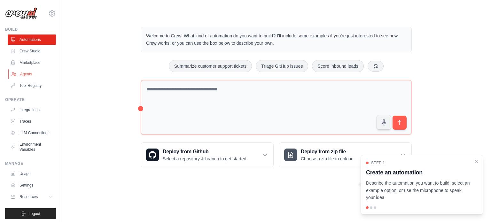
click at [30, 72] on link "Agents" at bounding box center [32, 74] width 48 height 10
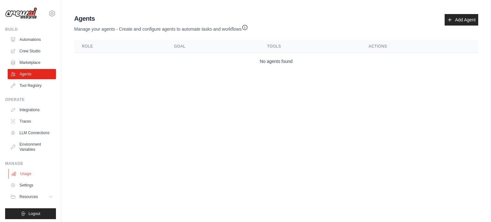
click at [27, 179] on link "Usage" at bounding box center [32, 174] width 48 height 10
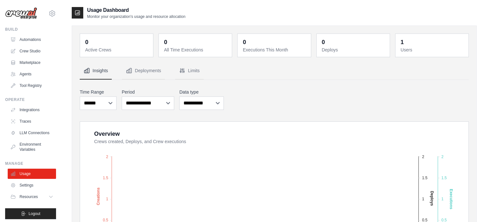
scroll to position [7, 0]
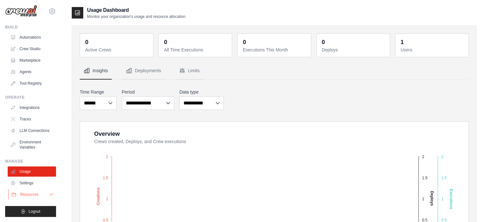
click at [34, 197] on span "Resources" at bounding box center [29, 194] width 18 height 5
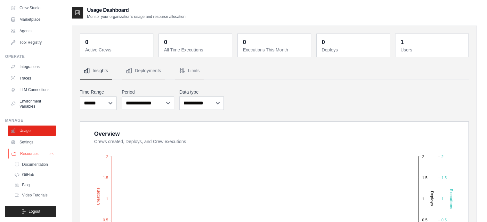
scroll to position [49, 0]
click at [32, 87] on link "LLM Connections" at bounding box center [32, 90] width 48 height 10
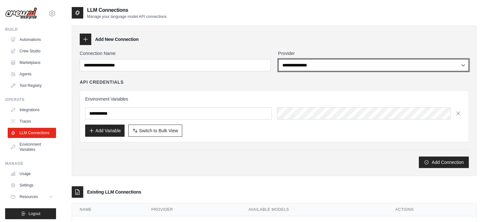
click at [311, 65] on select "**********" at bounding box center [373, 65] width 191 height 12
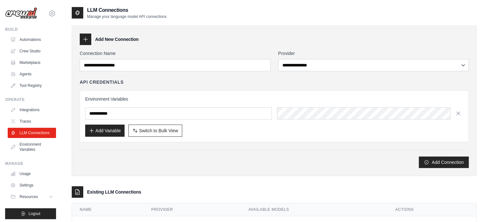
click at [252, 80] on div "API Credentials" at bounding box center [274, 82] width 389 height 6
click at [37, 37] on link "Automations" at bounding box center [32, 40] width 48 height 10
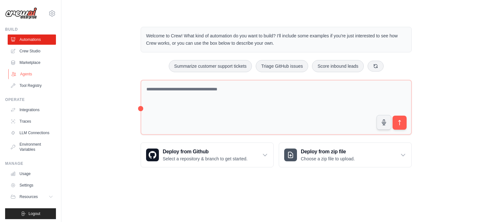
click at [28, 71] on link "Agents" at bounding box center [32, 74] width 48 height 10
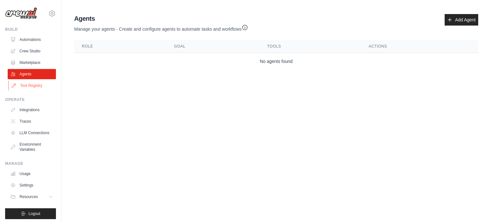
click at [29, 88] on link "Tool Registry" at bounding box center [32, 86] width 48 height 10
